Goal: Find specific page/section: Find specific page/section

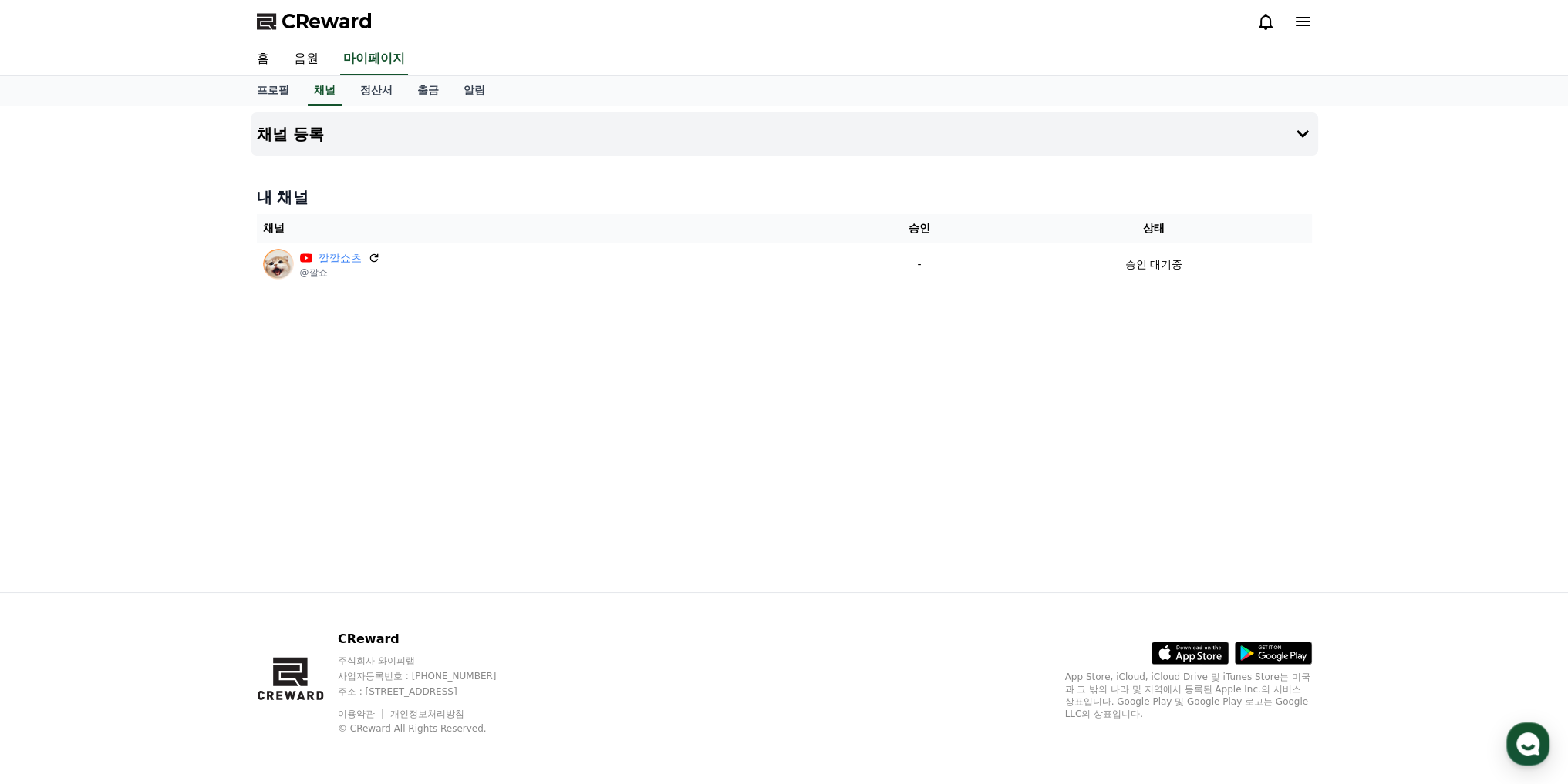
click at [1351, 342] on div "채널 등록 내 채널 채널 승인 상태 깔깔쇼츠 @깔쇼 - 승인 대기중" at bounding box center [784, 350] width 1568 height 487
click at [919, 424] on div "채널 등록 내 채널 채널 승인 상태 깔깔쇼츠 @깔쇼 - 승인 대기중" at bounding box center [784, 350] width 1079 height 487
